Goal: Navigation & Orientation: Find specific page/section

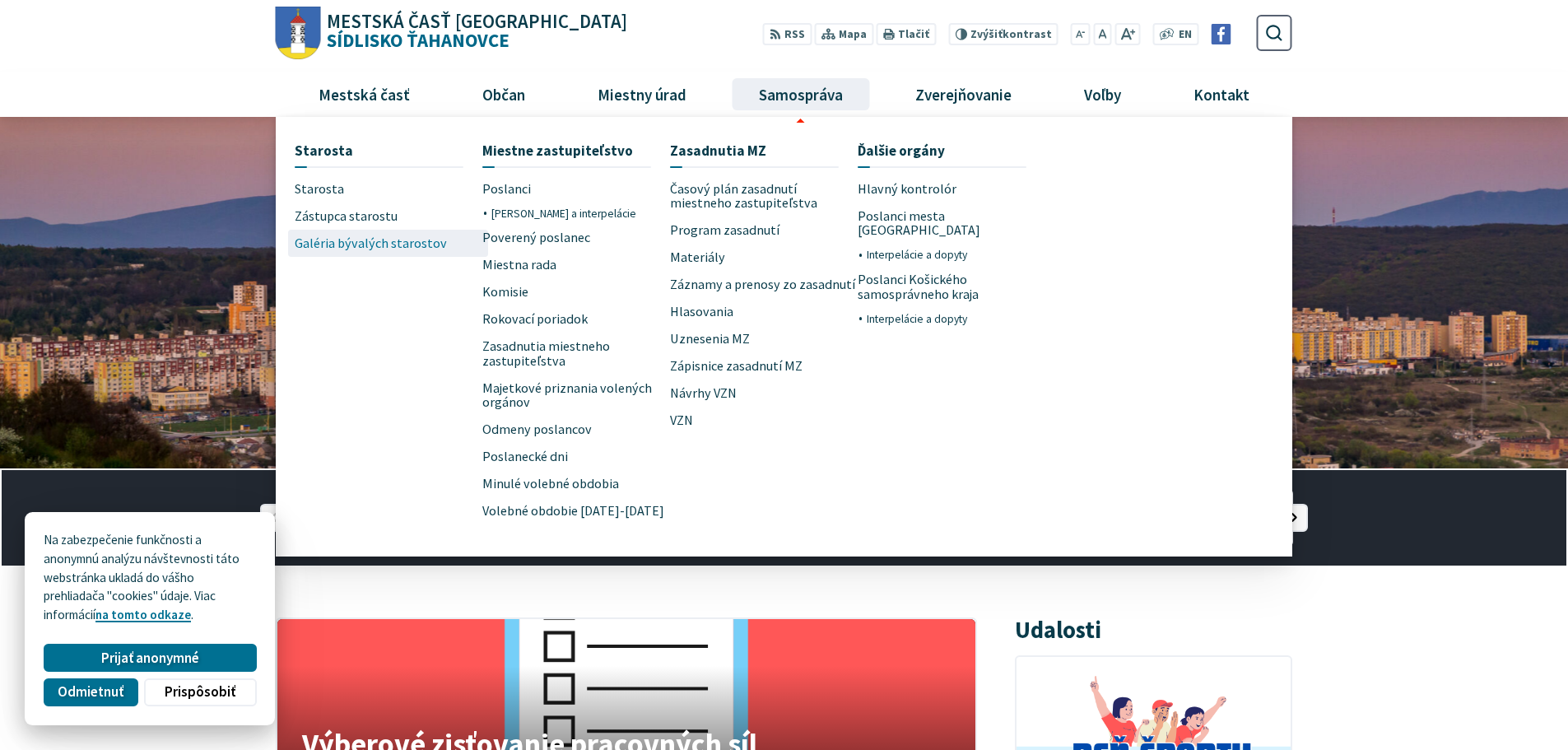
click at [415, 245] on span "Galéria bývalých starostov" at bounding box center [371, 243] width 153 height 28
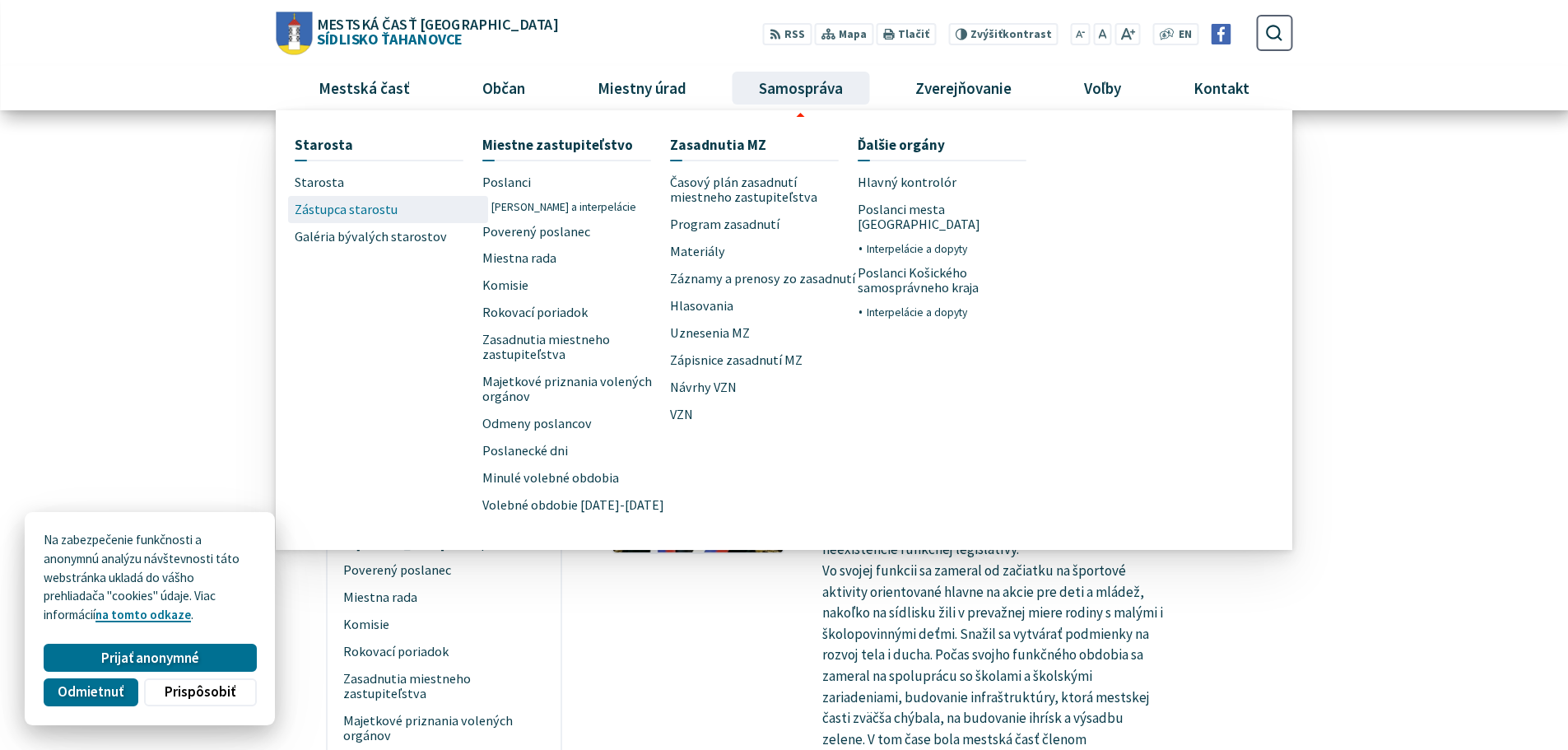
click at [395, 207] on link "Zástupca starostu" at bounding box center [388, 209] width 188 height 28
click at [343, 199] on span "Zástupca starostu" at bounding box center [345, 209] width 103 height 28
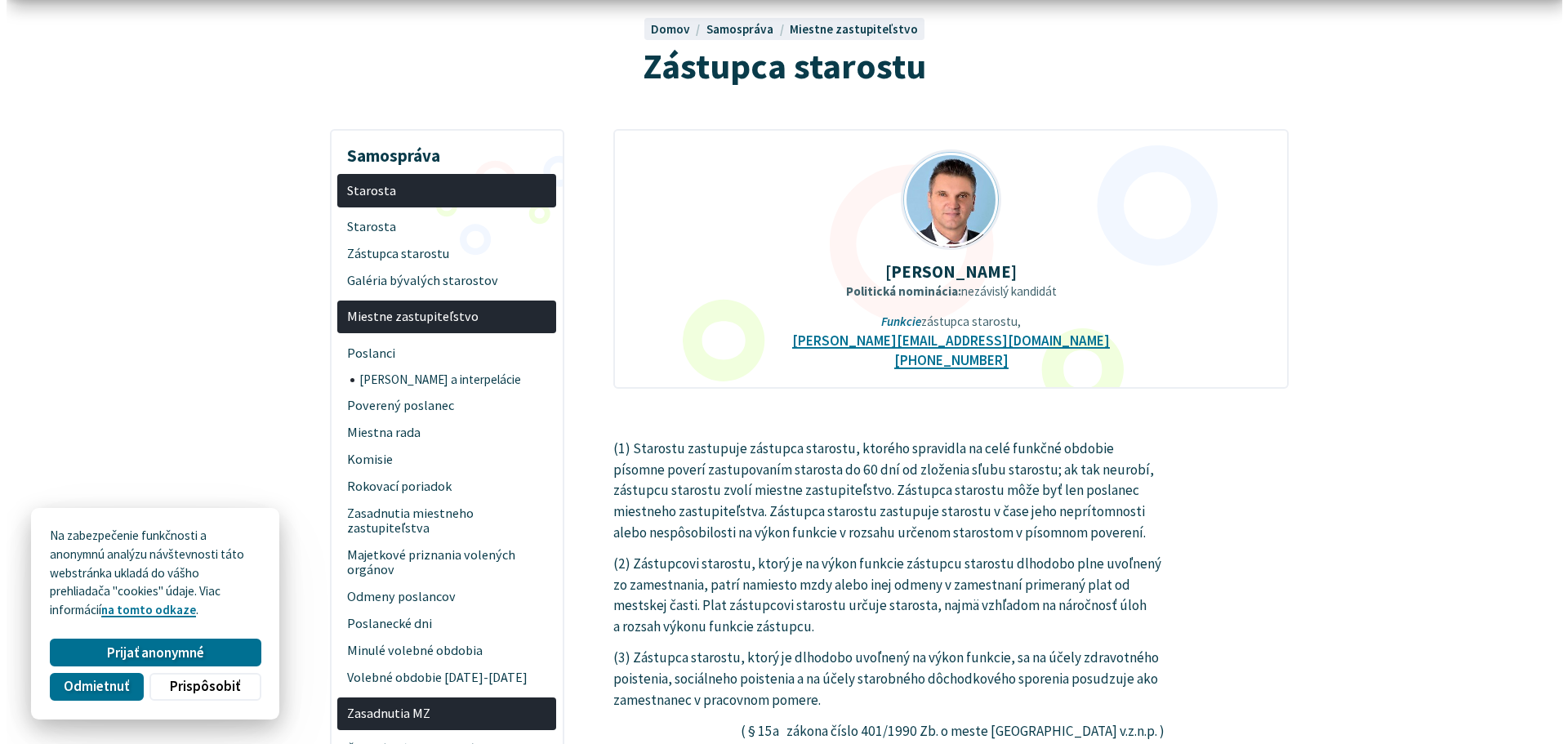
scroll to position [163, 0]
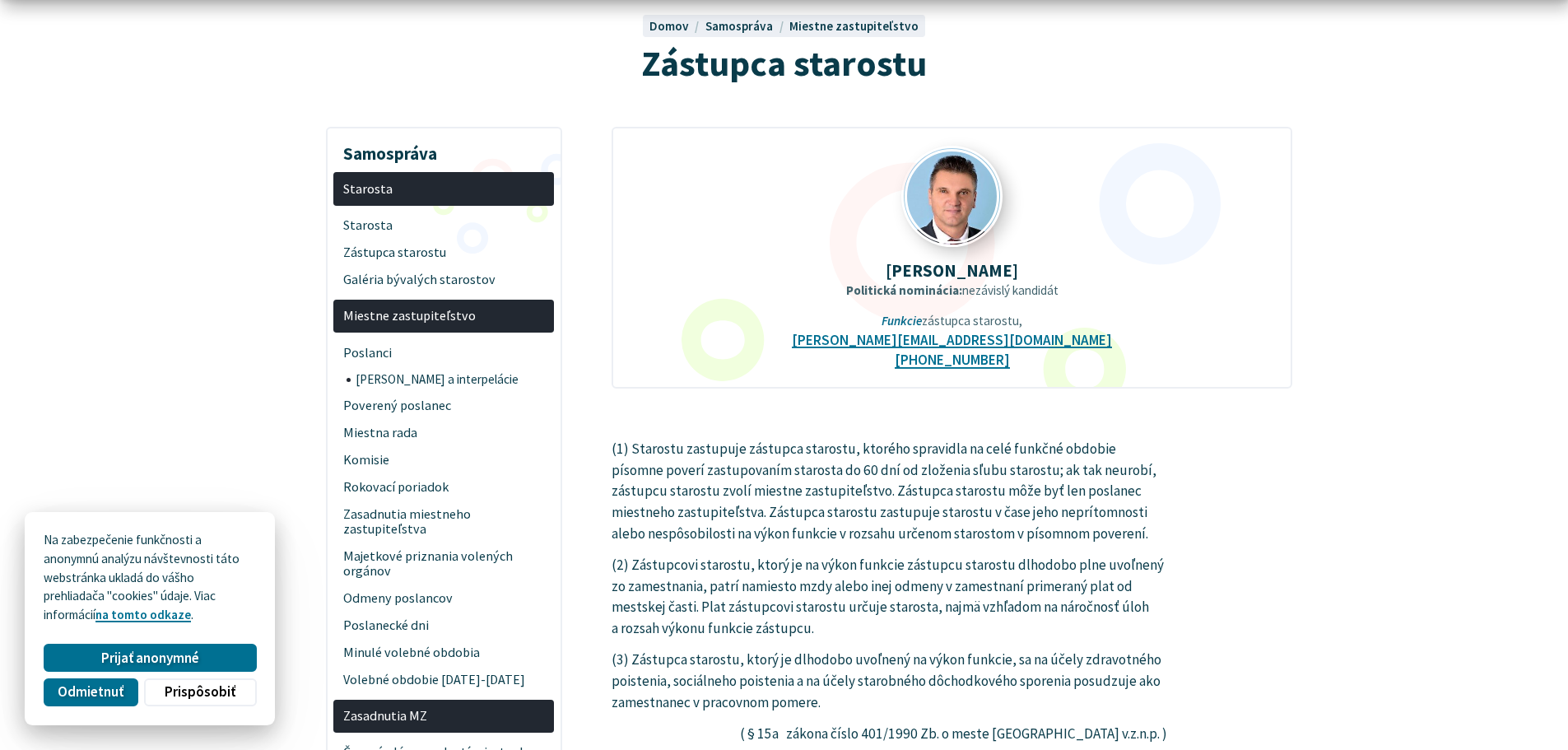
click at [950, 199] on img at bounding box center [952, 197] width 97 height 97
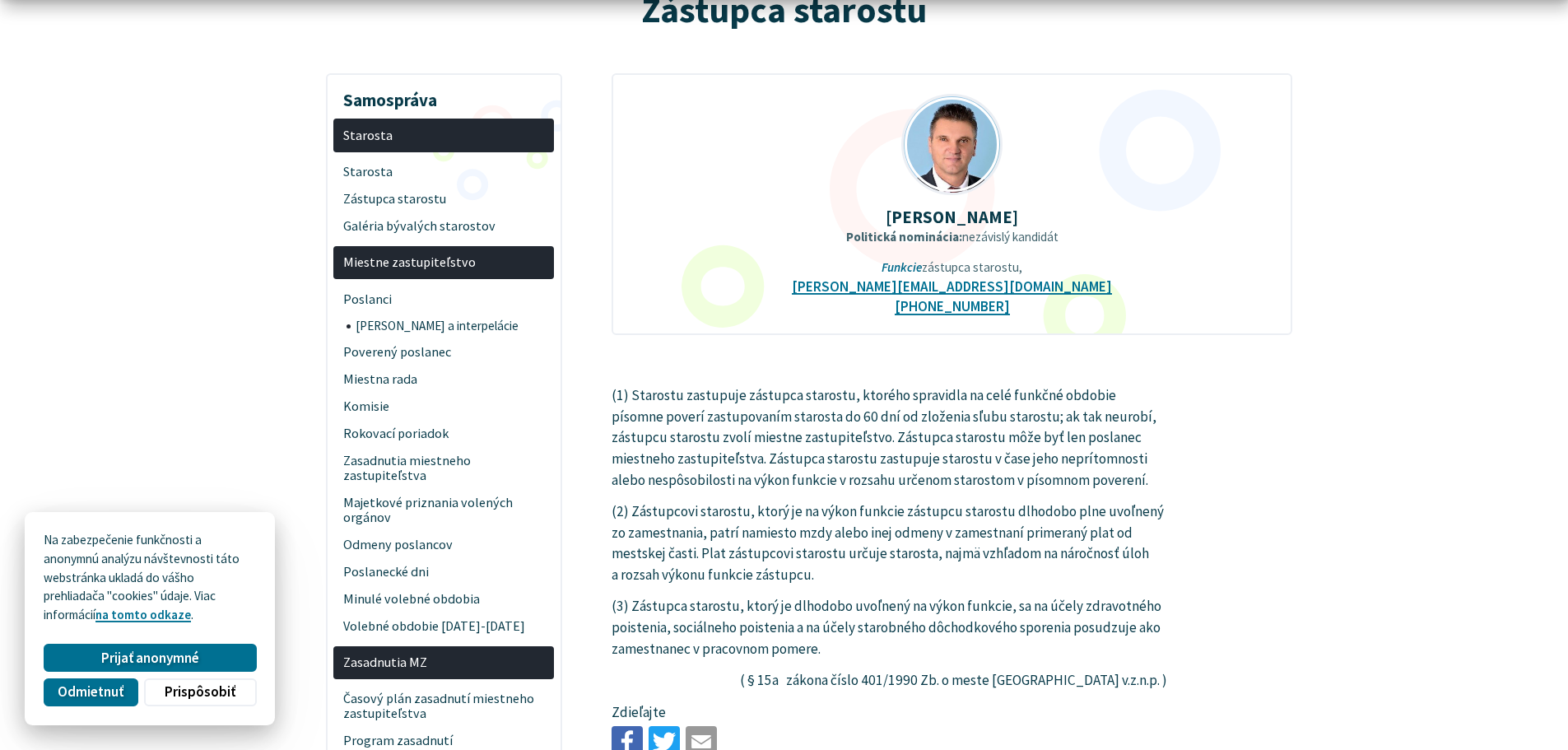
scroll to position [247, 0]
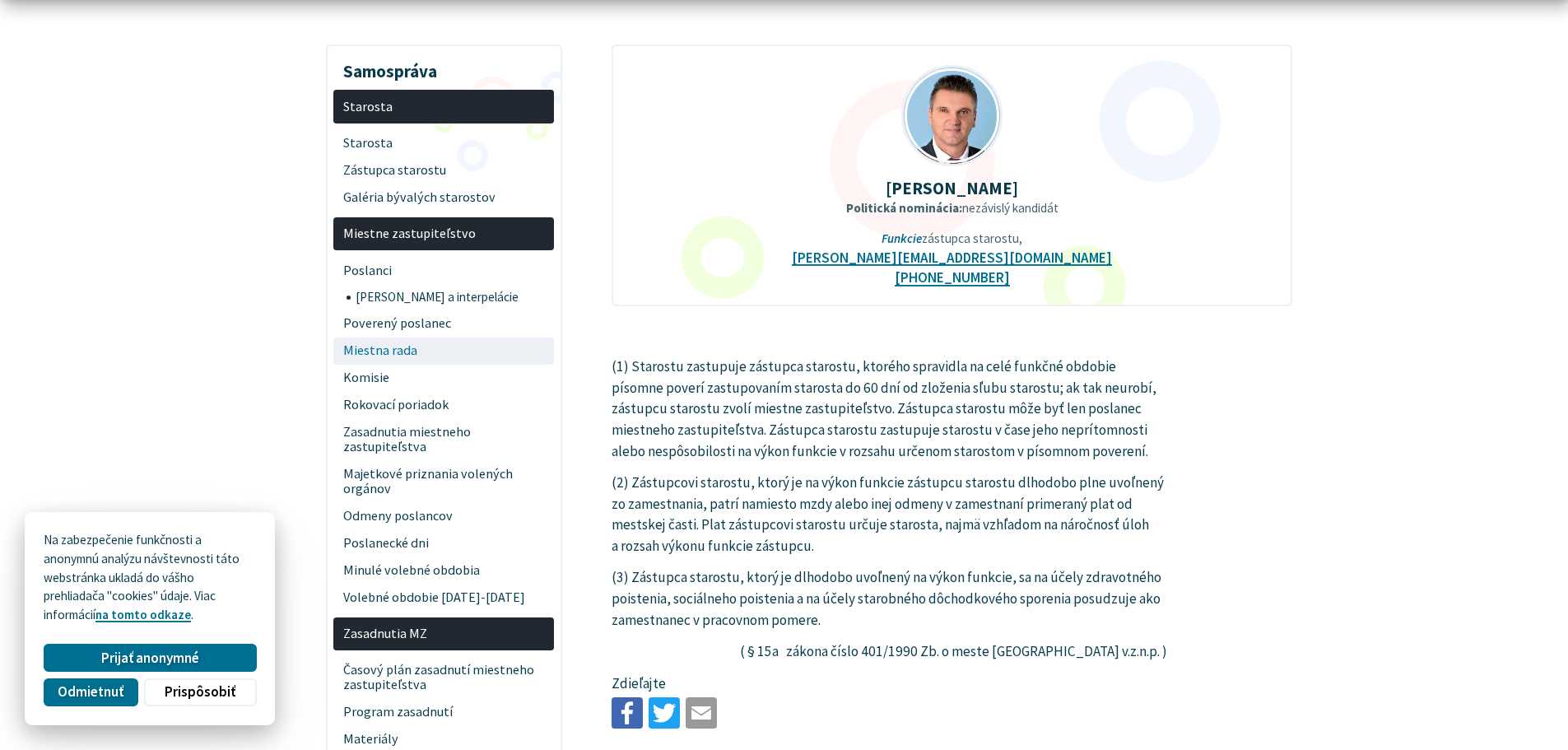
click at [392, 353] on span "Miestna rada" at bounding box center [444, 350] width 202 height 28
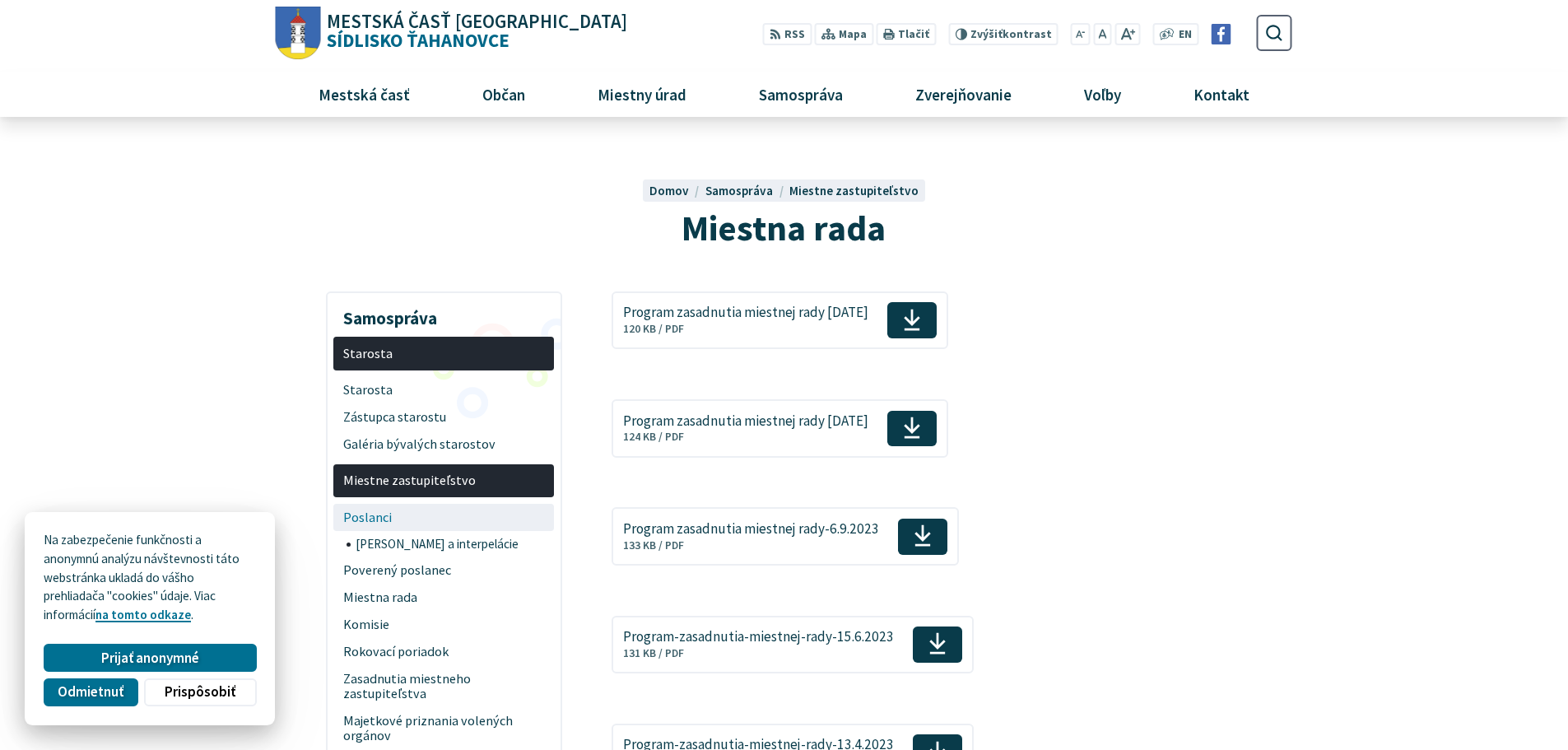
click at [380, 513] on span "Poslanci" at bounding box center [444, 517] width 202 height 28
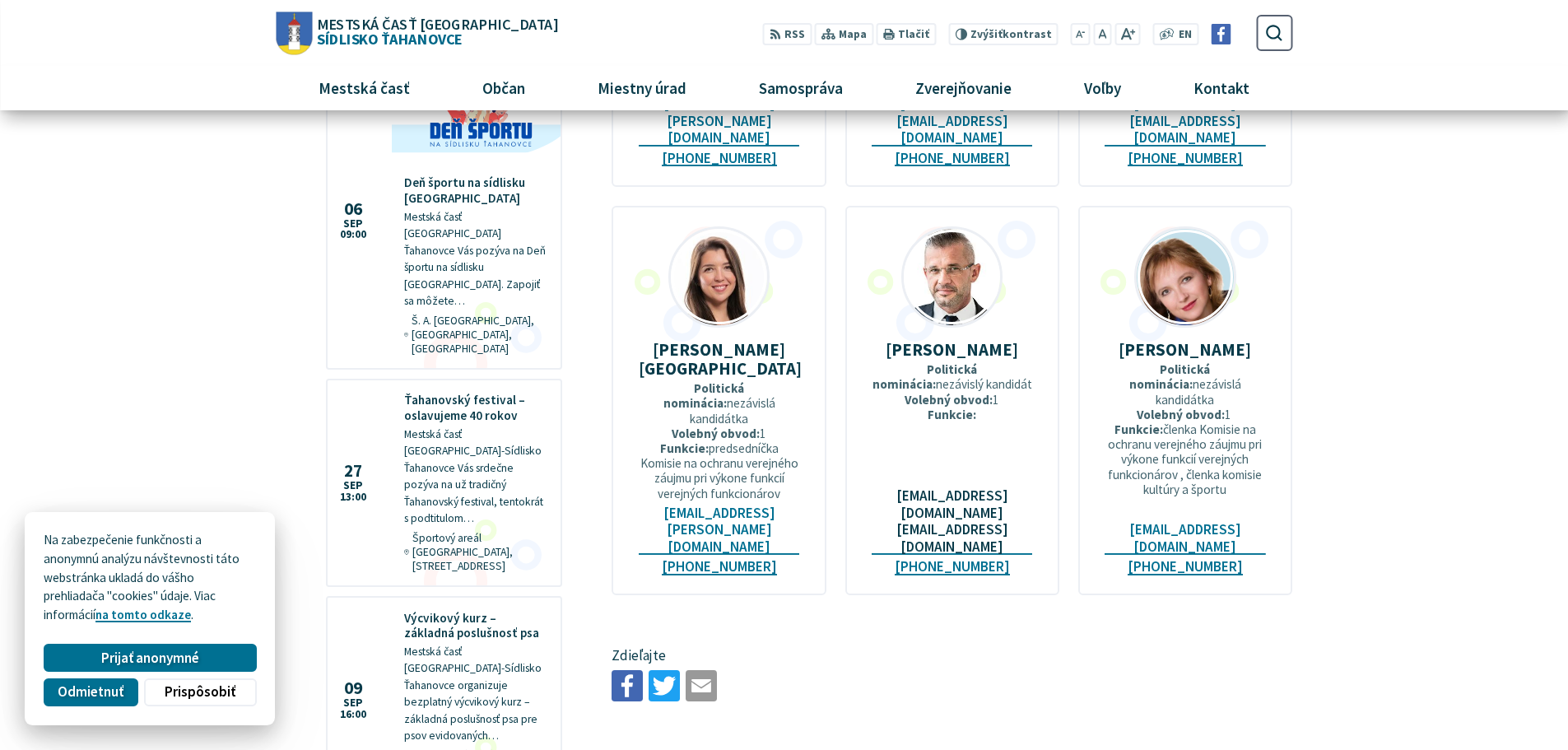
scroll to position [1482, 0]
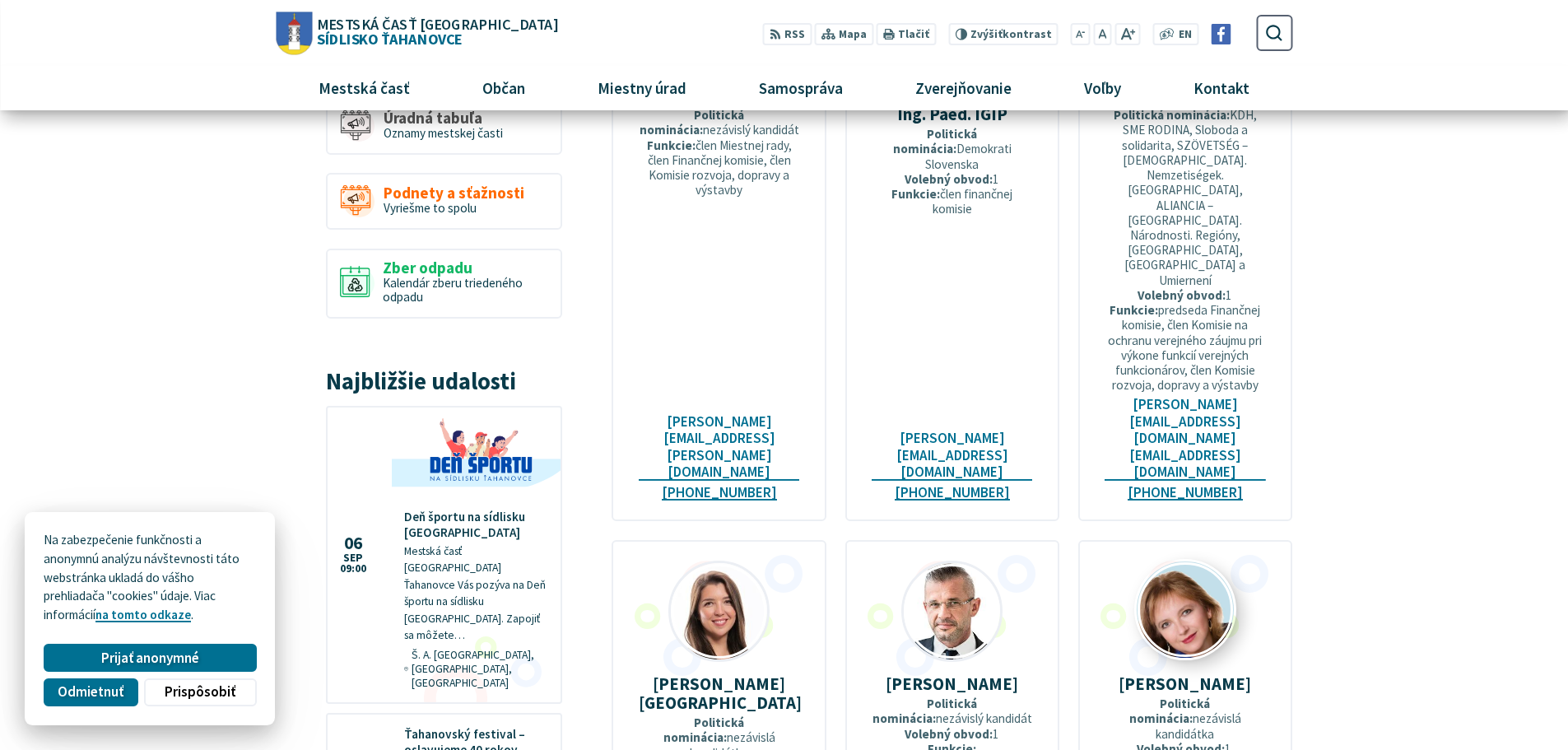
click at [1196, 561] on img at bounding box center [1185, 610] width 97 height 97
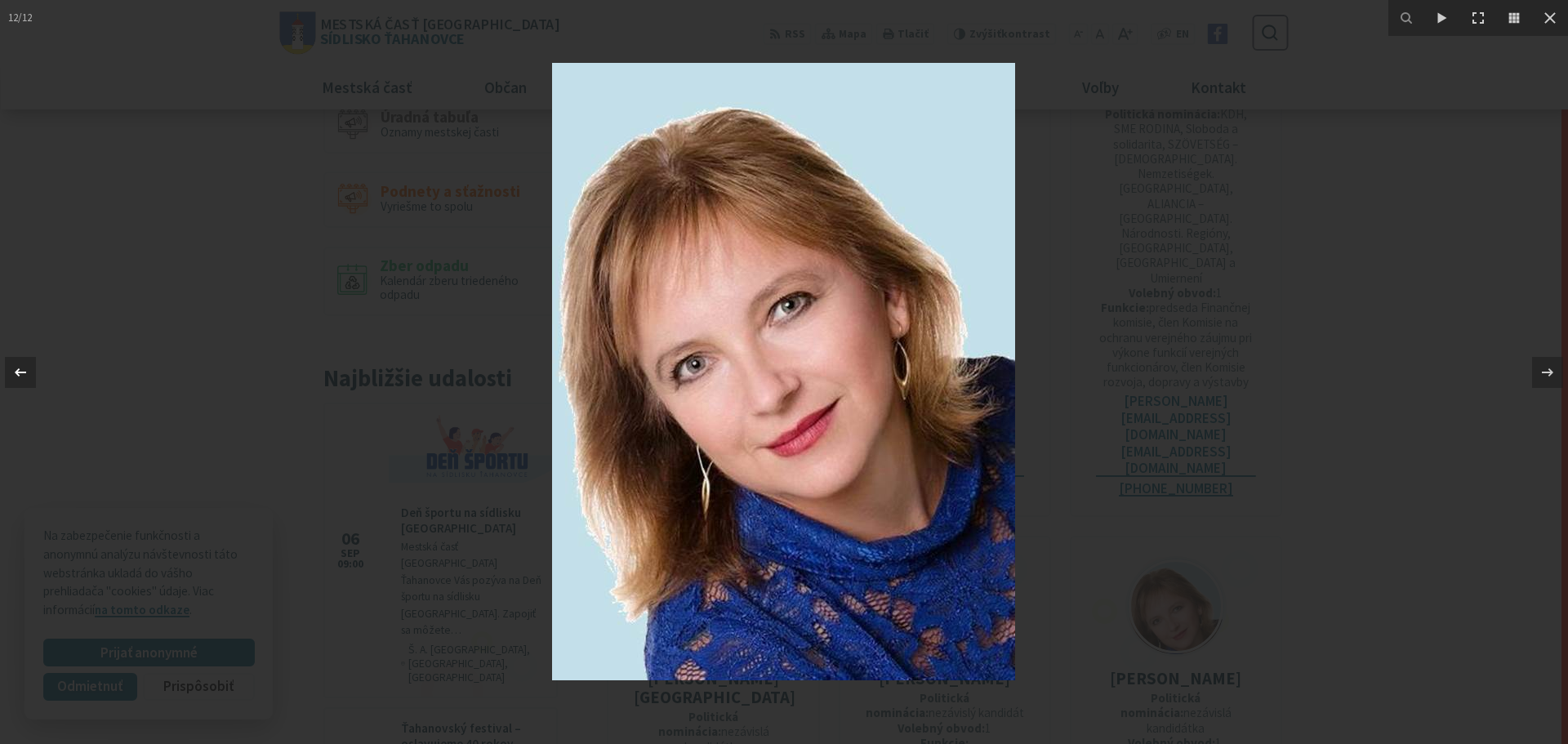
click at [22, 373] on icon at bounding box center [21, 372] width 20 height 20
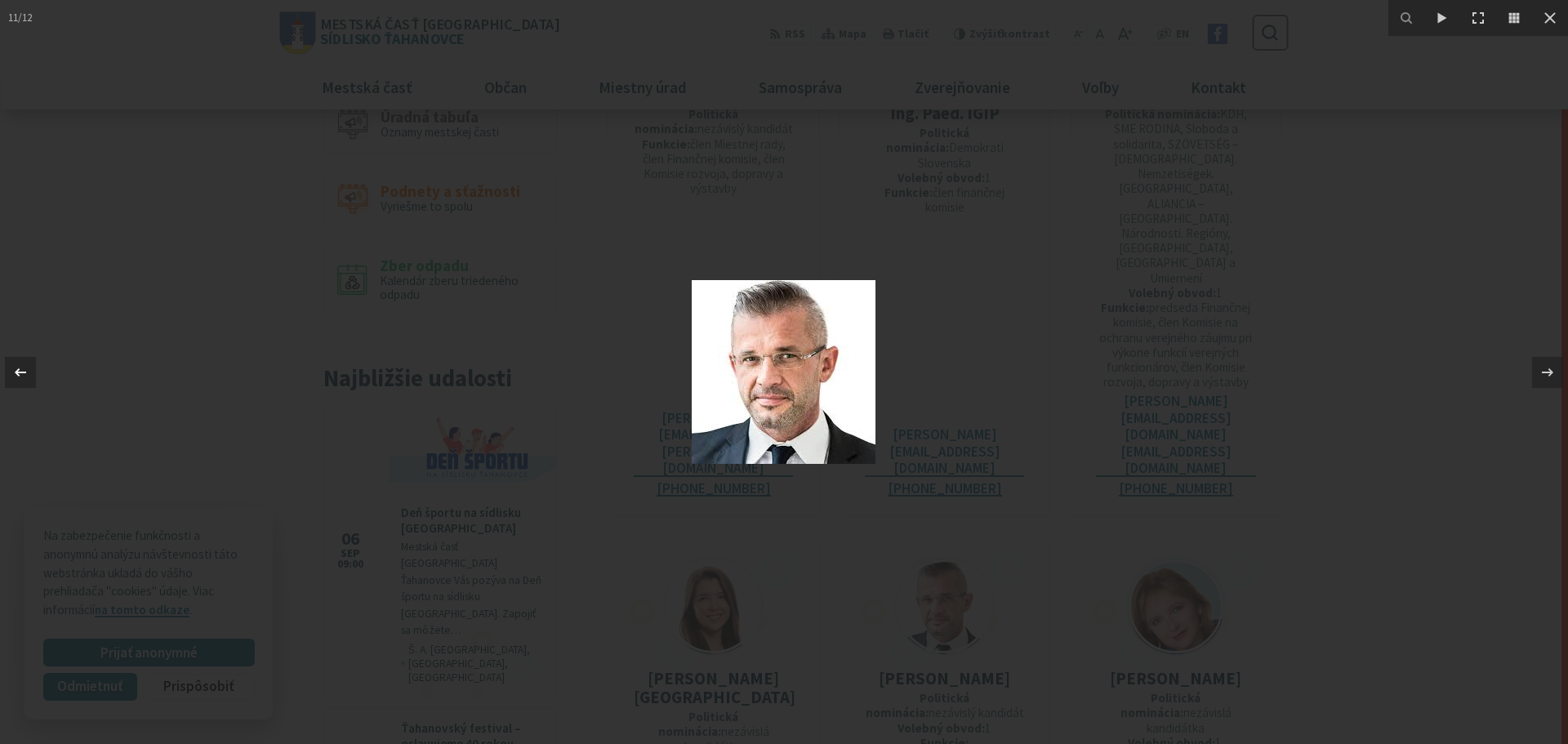
click at [22, 373] on icon at bounding box center [21, 372] width 20 height 20
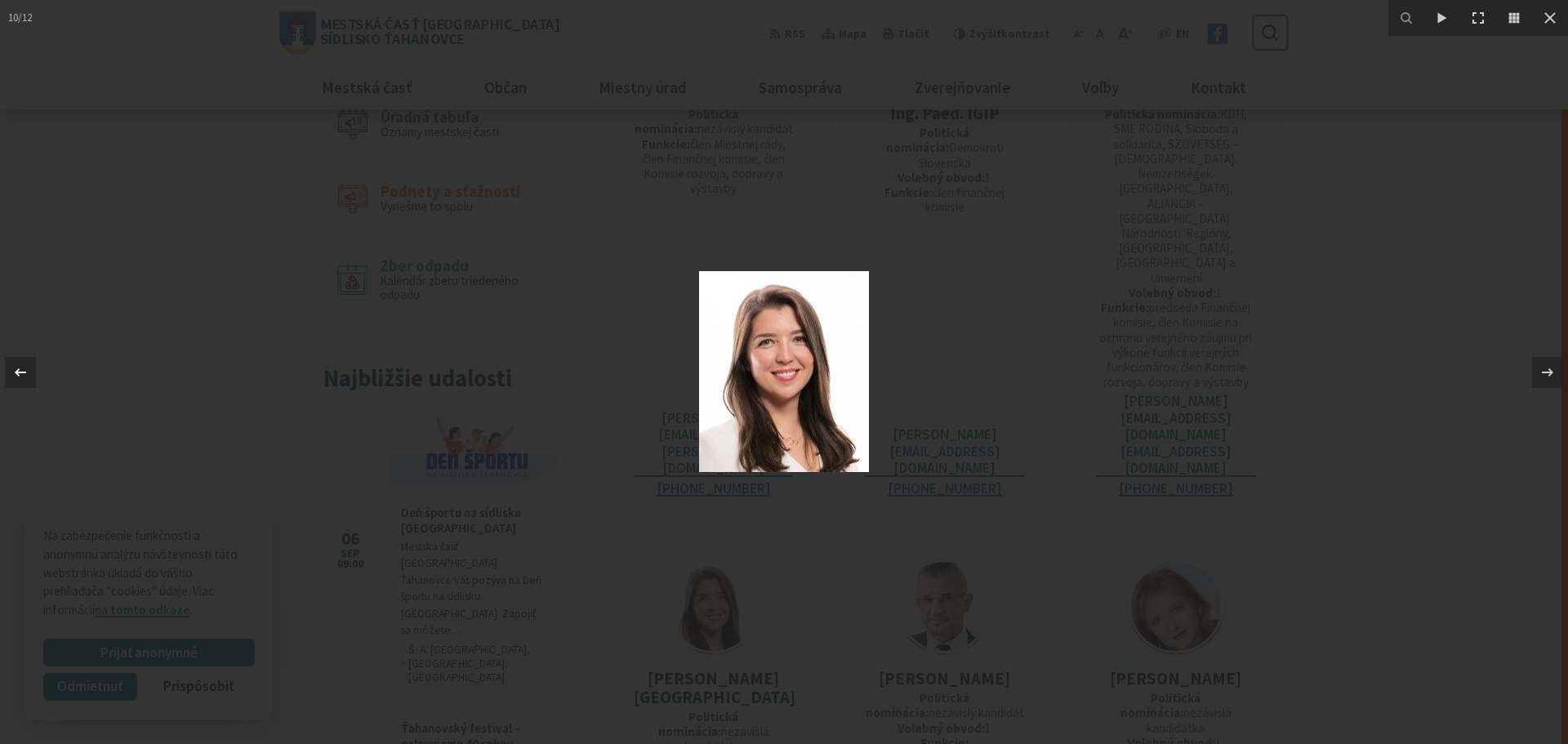
click at [22, 373] on icon at bounding box center [21, 372] width 20 height 20
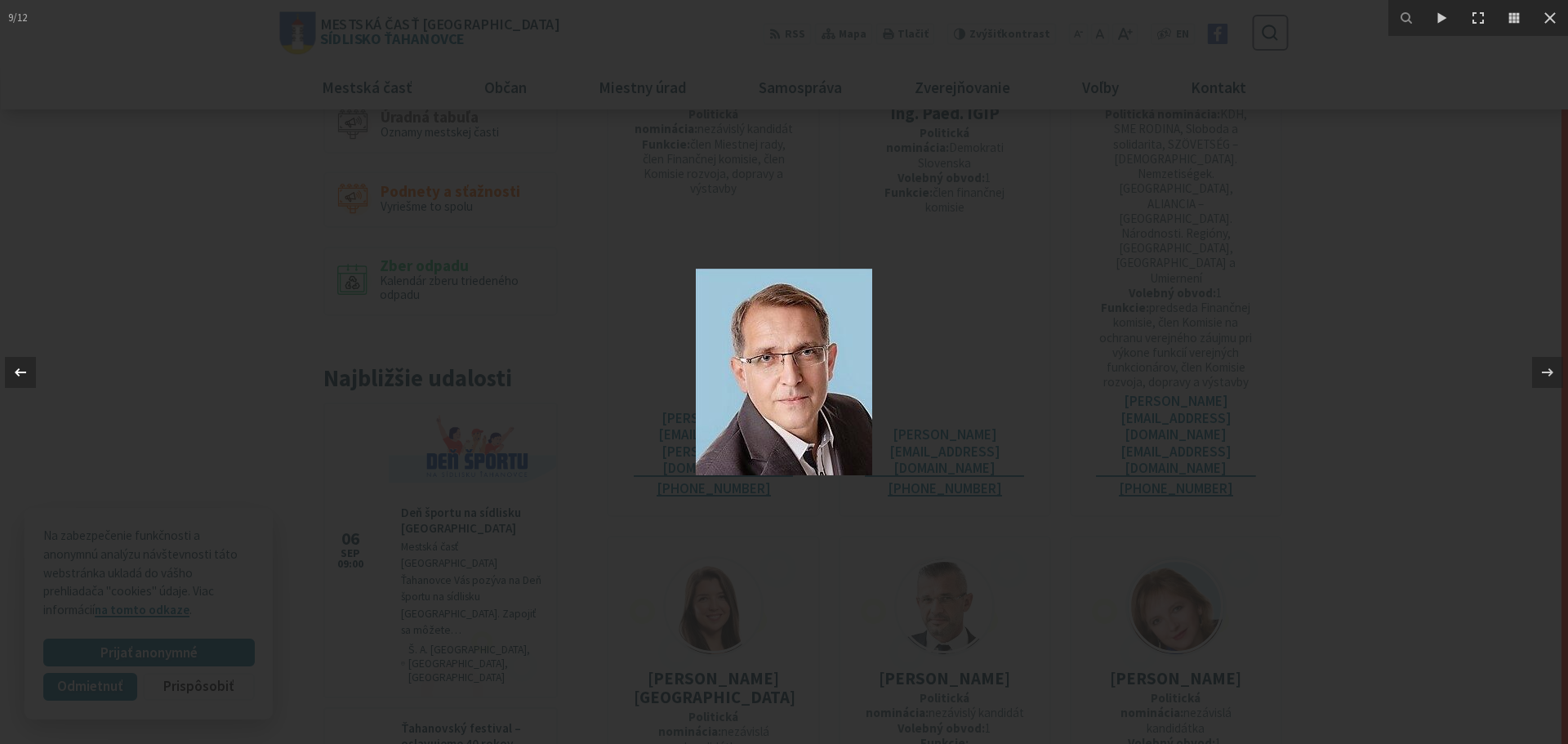
click at [22, 372] on icon at bounding box center [21, 372] width 12 height 8
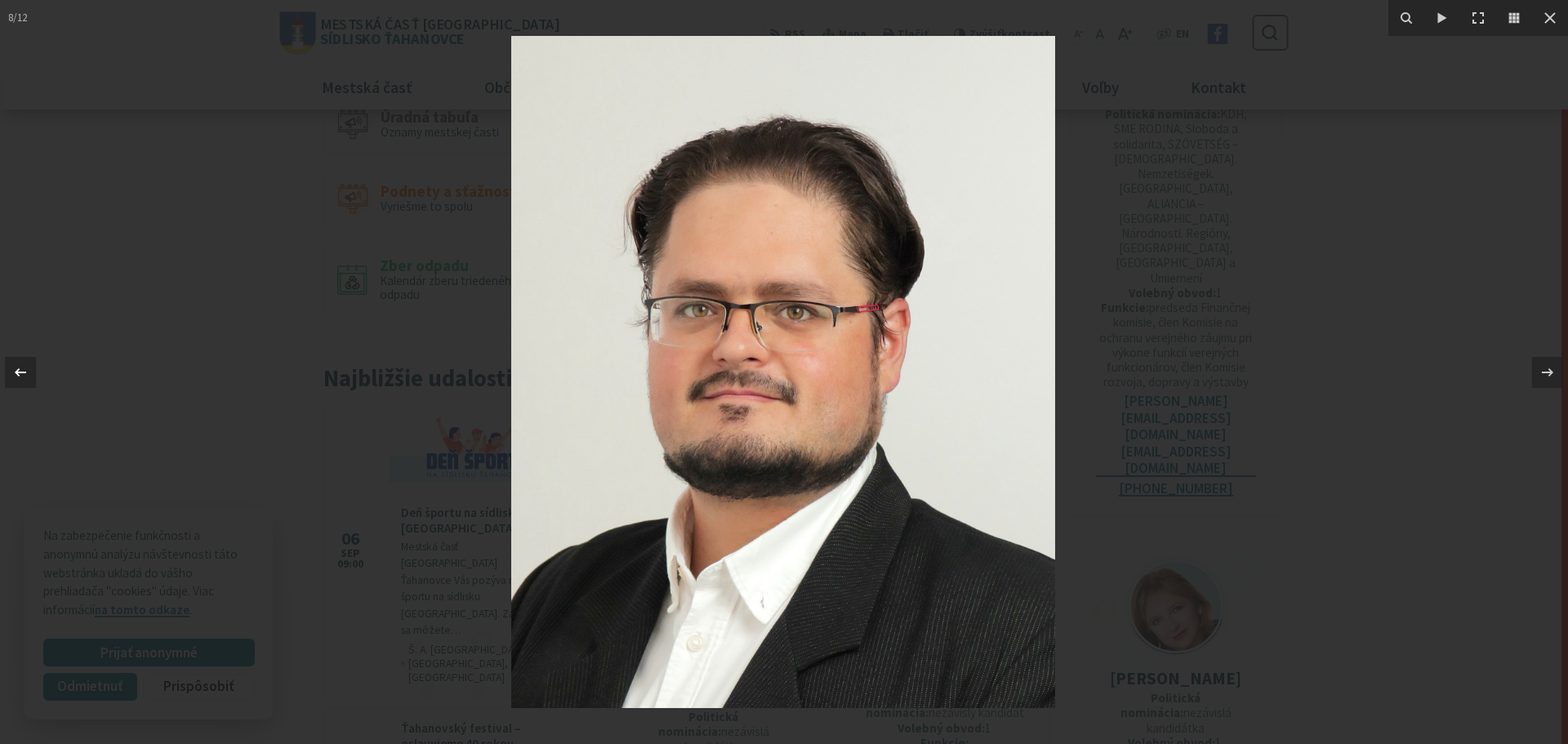
click at [22, 372] on icon at bounding box center [21, 372] width 12 height 8
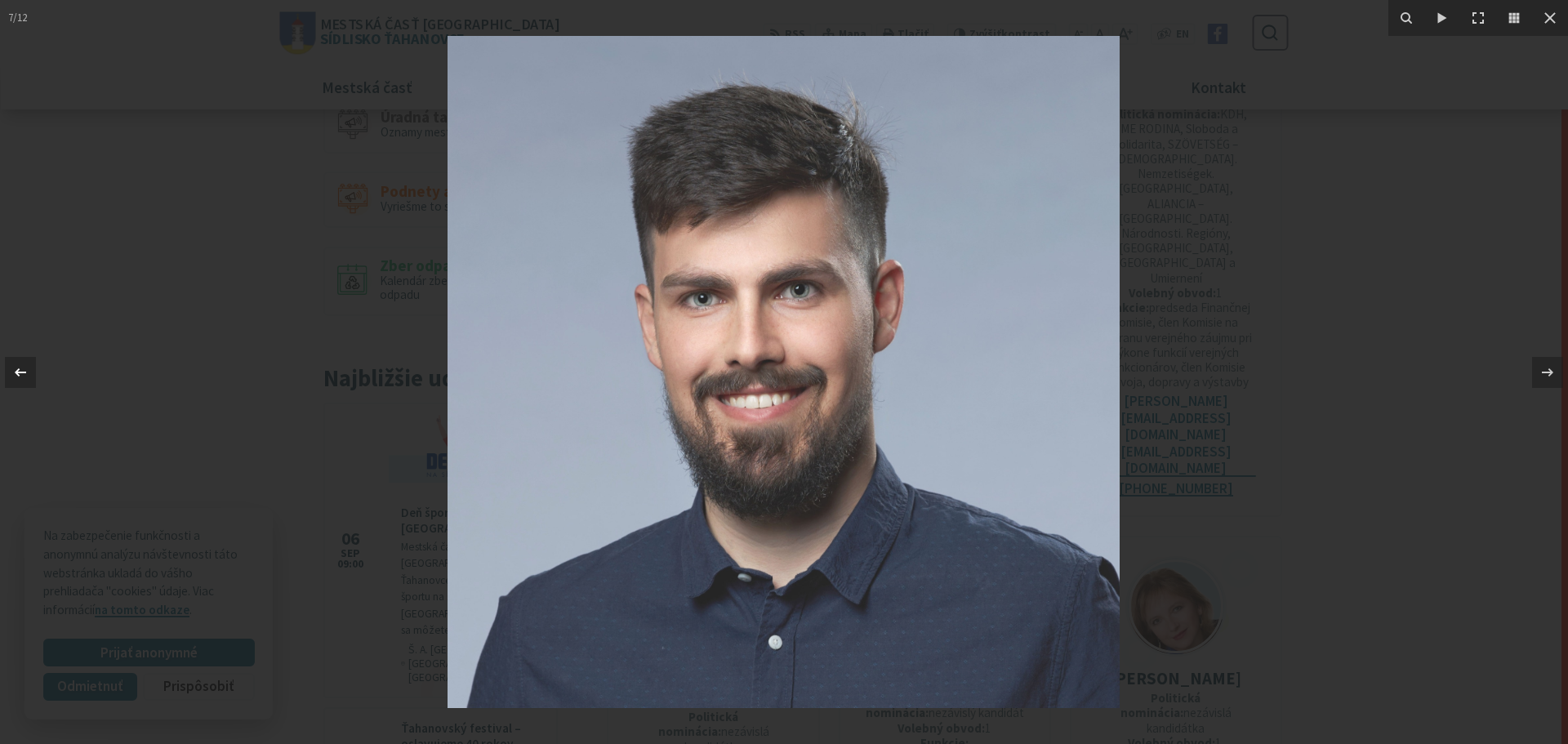
click at [22, 372] on icon at bounding box center [21, 372] width 12 height 8
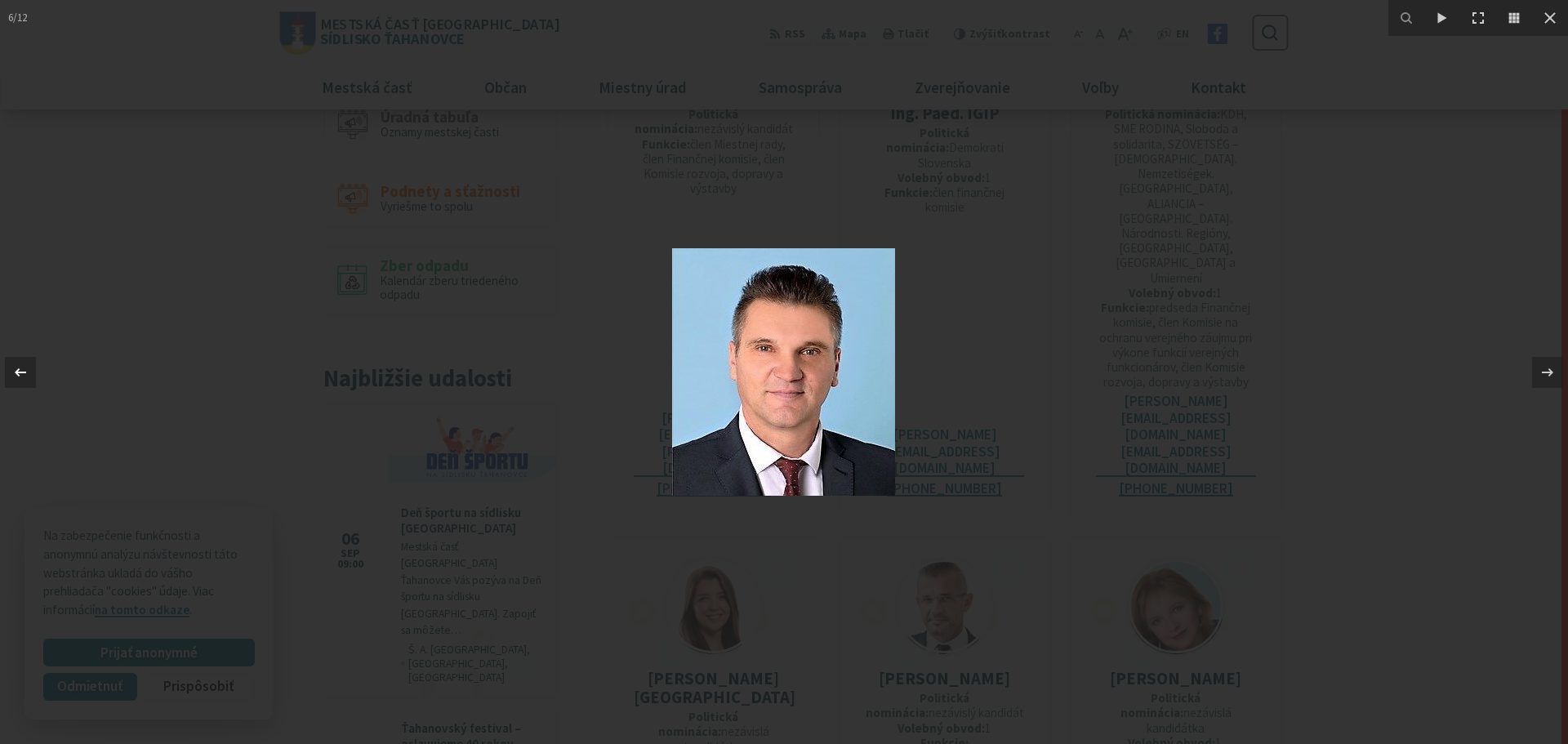
click at [22, 372] on icon at bounding box center [21, 372] width 12 height 8
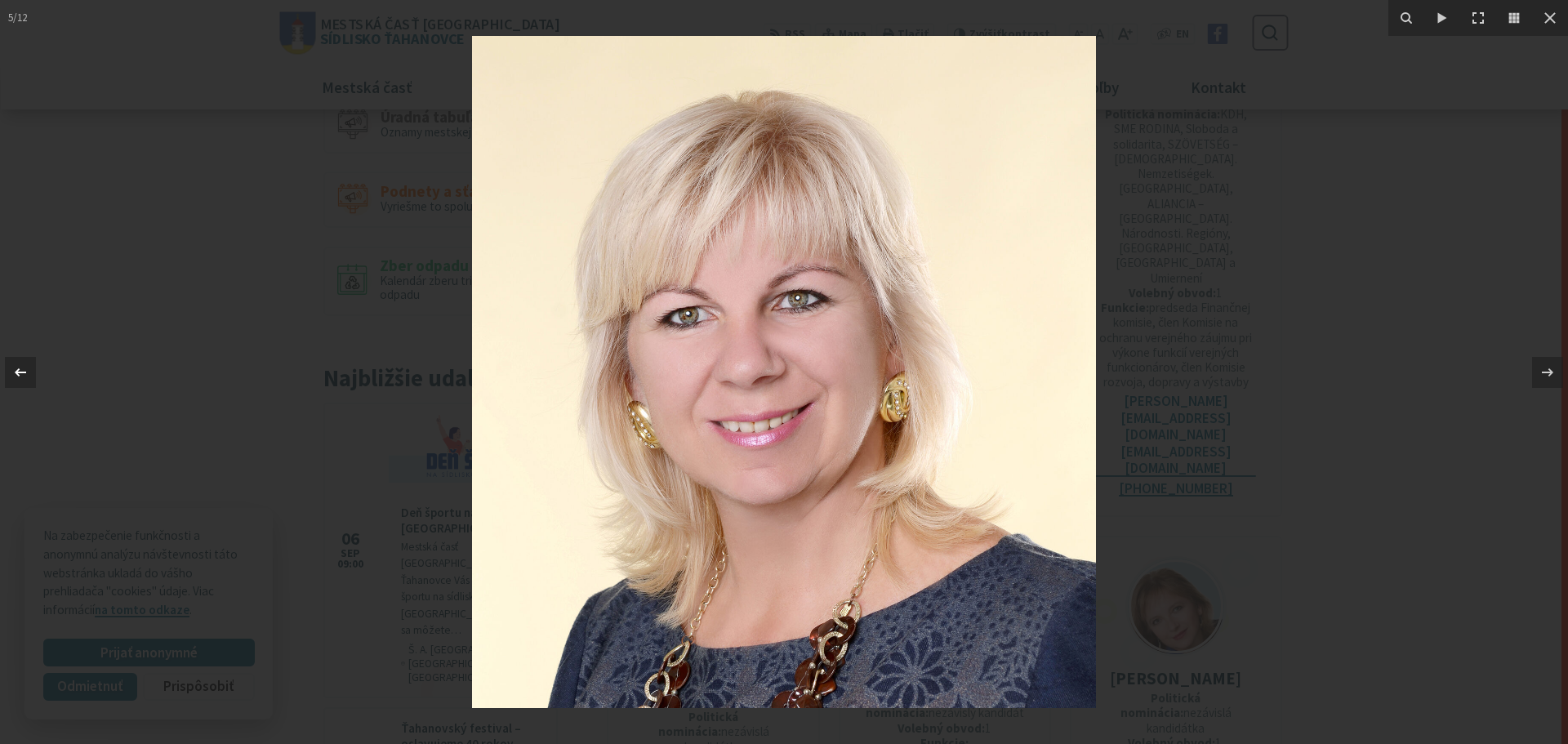
click at [22, 372] on icon at bounding box center [21, 372] width 12 height 8
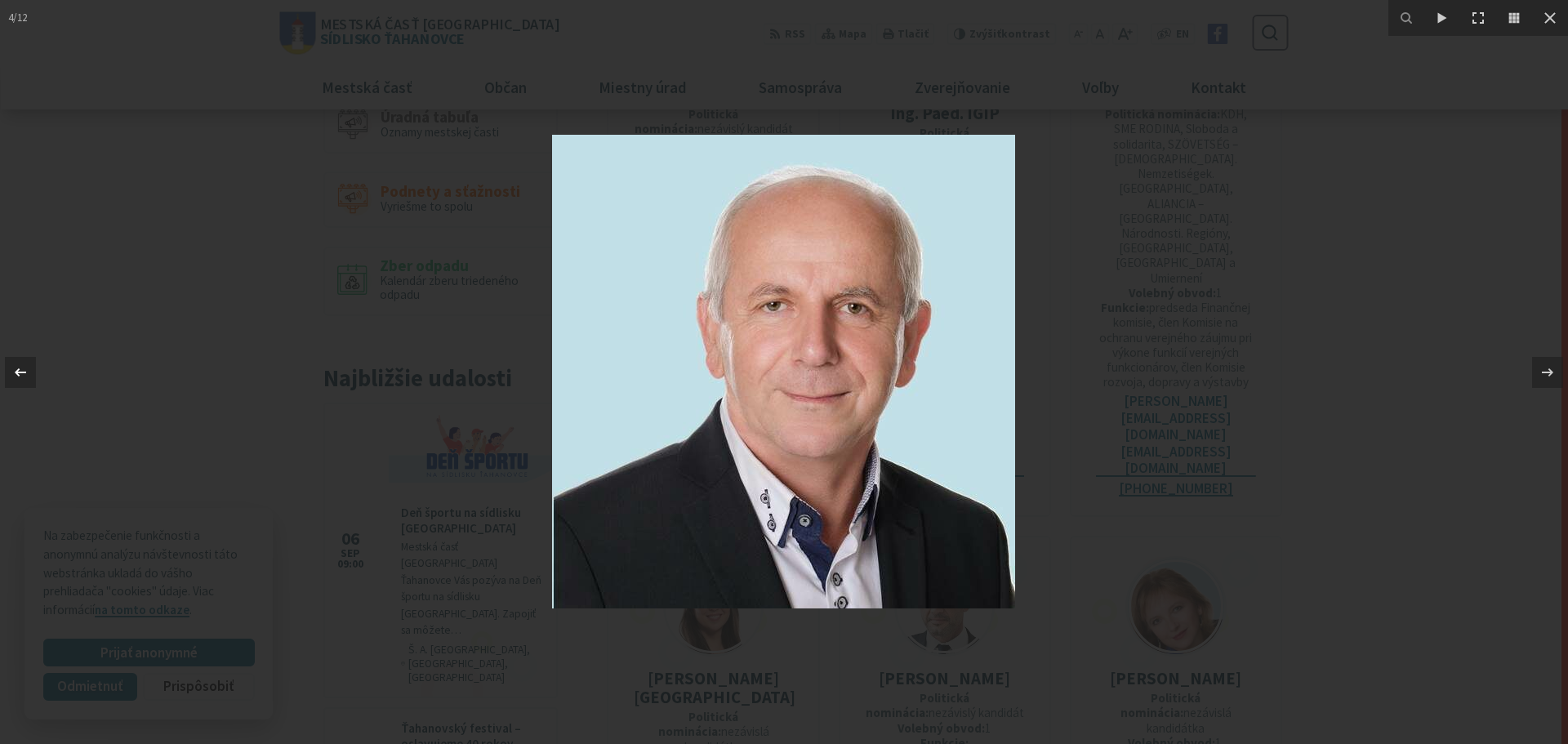
click at [22, 372] on icon at bounding box center [21, 372] width 12 height 8
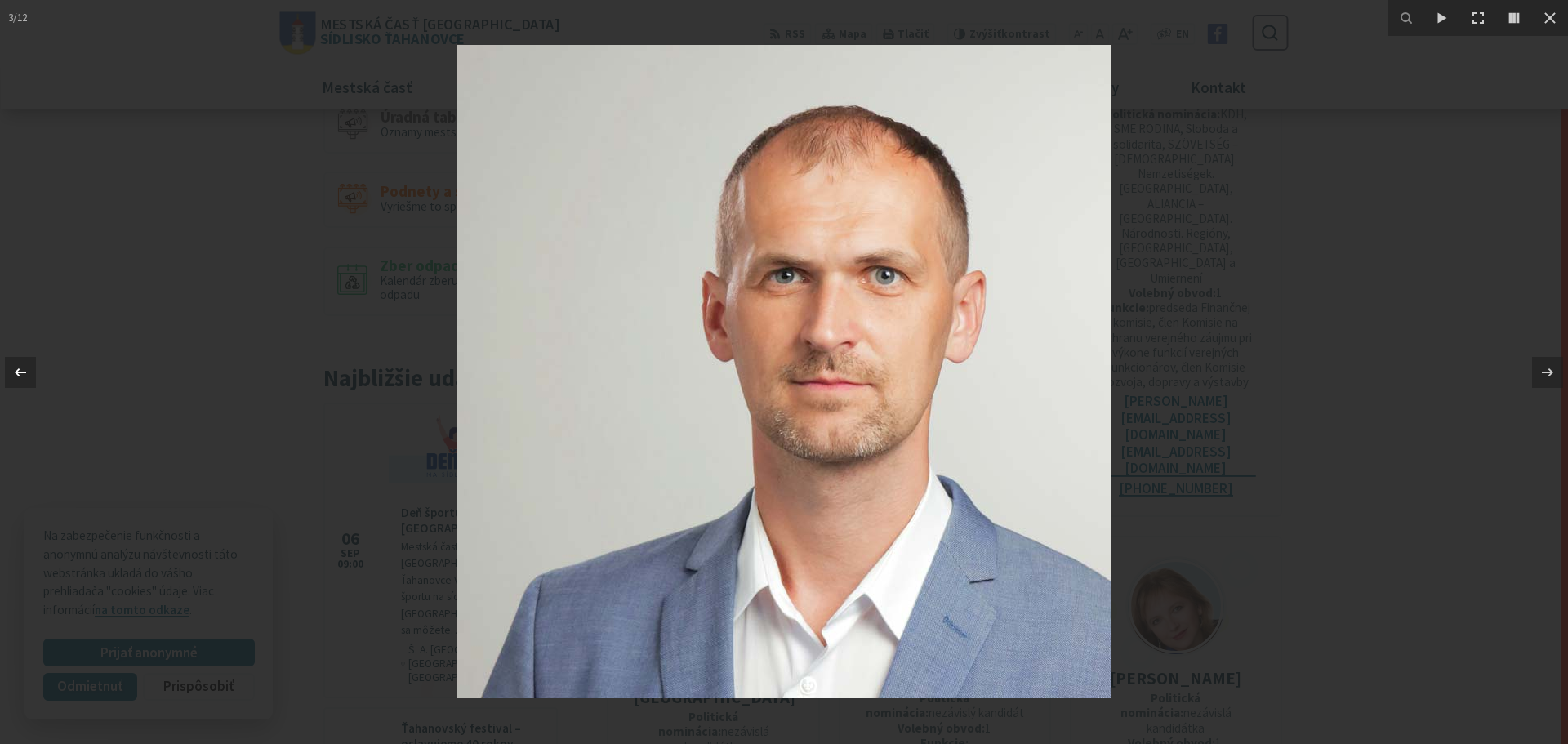
click at [22, 372] on icon at bounding box center [21, 372] width 12 height 8
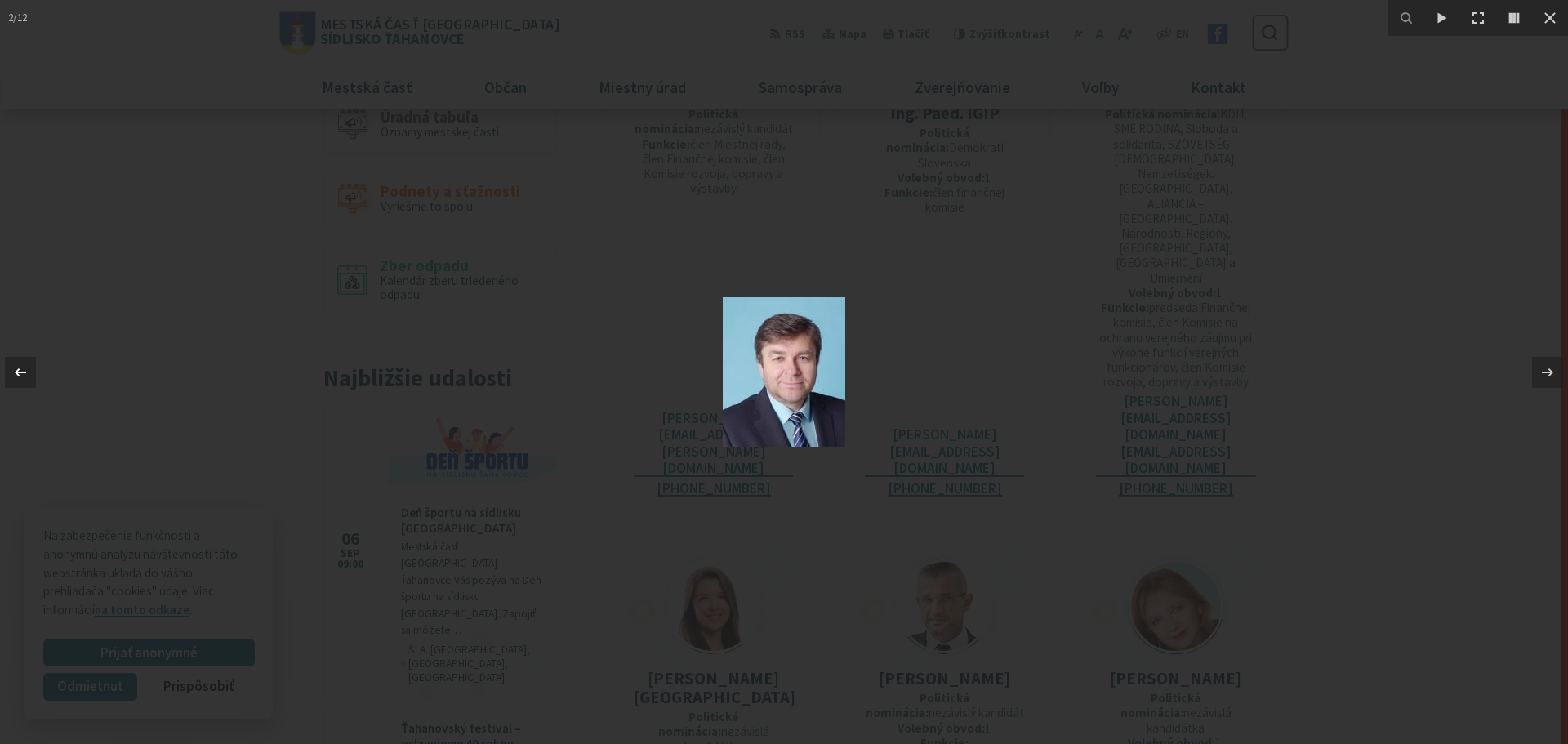
click at [22, 372] on icon at bounding box center [21, 372] width 12 height 8
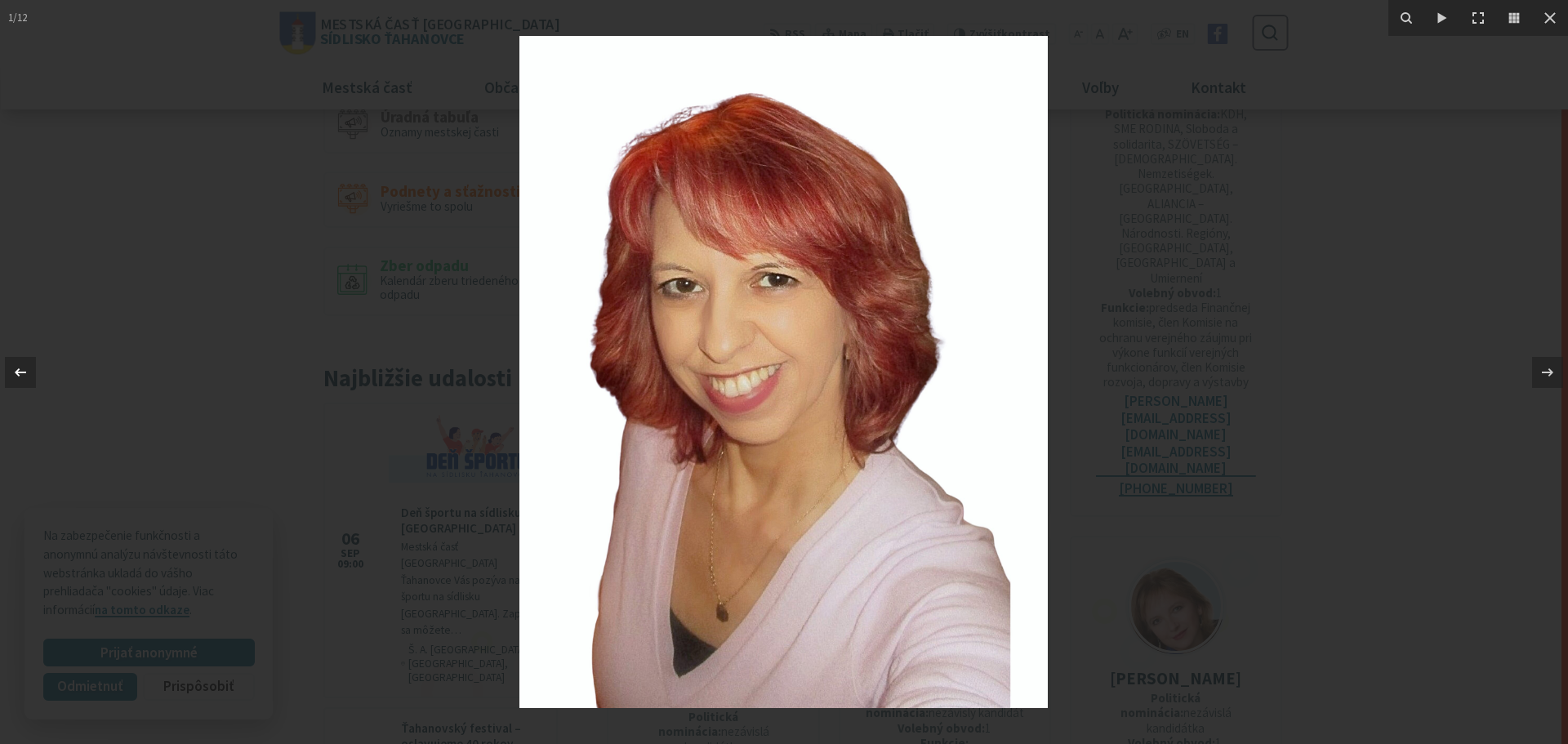
click at [22, 372] on div "1 / 12" at bounding box center [784, 372] width 1568 height 744
click at [1555, 17] on icon at bounding box center [1551, 18] width 20 height 20
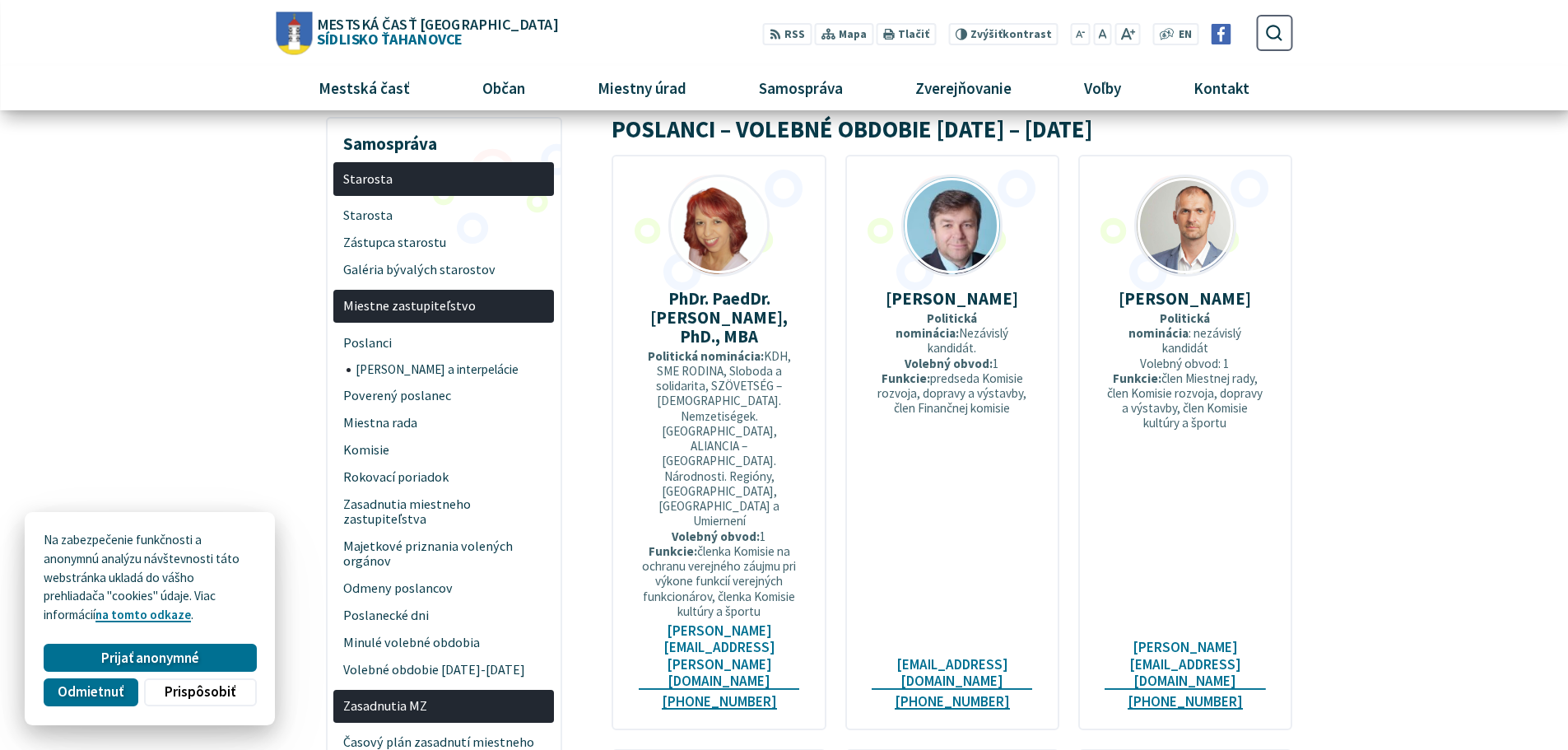
scroll to position [164, 0]
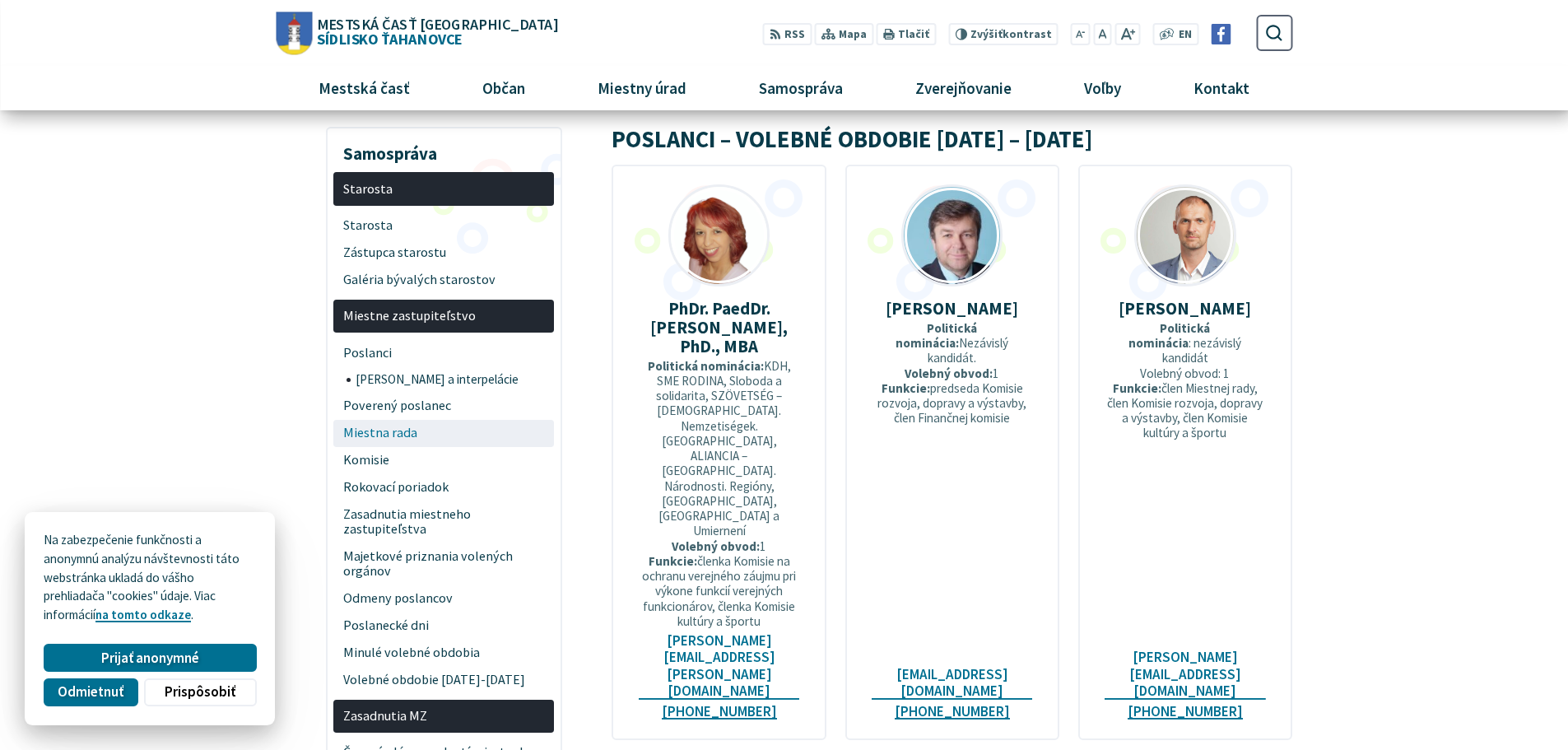
click at [404, 430] on span "Miestna rada" at bounding box center [444, 433] width 202 height 28
